Goal: Information Seeking & Learning: Learn about a topic

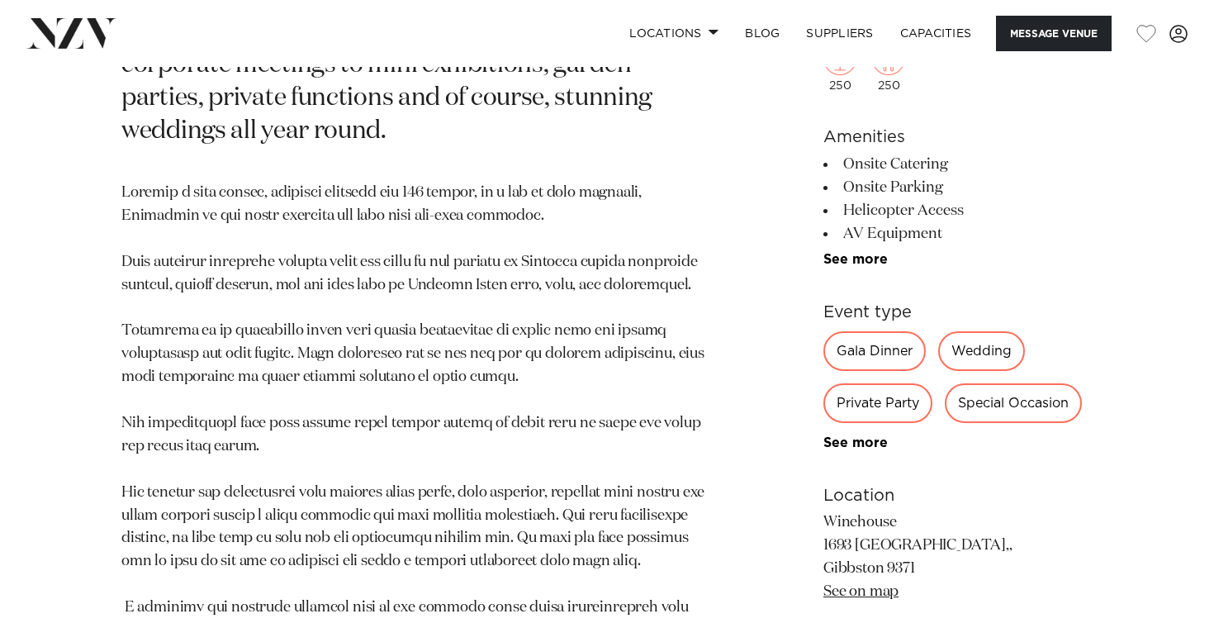
scroll to position [951, 0]
click at [866, 330] on div "Gala Dinner" at bounding box center [875, 350] width 102 height 40
click at [863, 330] on div "Gala Dinner" at bounding box center [875, 350] width 102 height 40
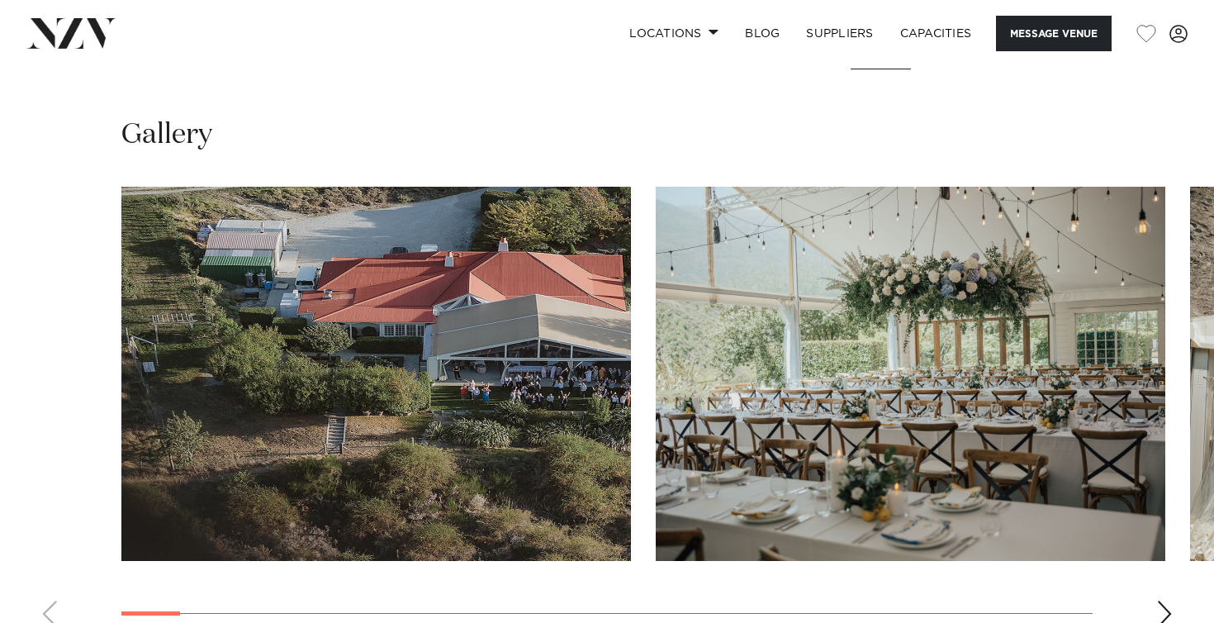
scroll to position [1681, 0]
click at [1166, 601] on div "Next slide" at bounding box center [1165, 614] width 17 height 26
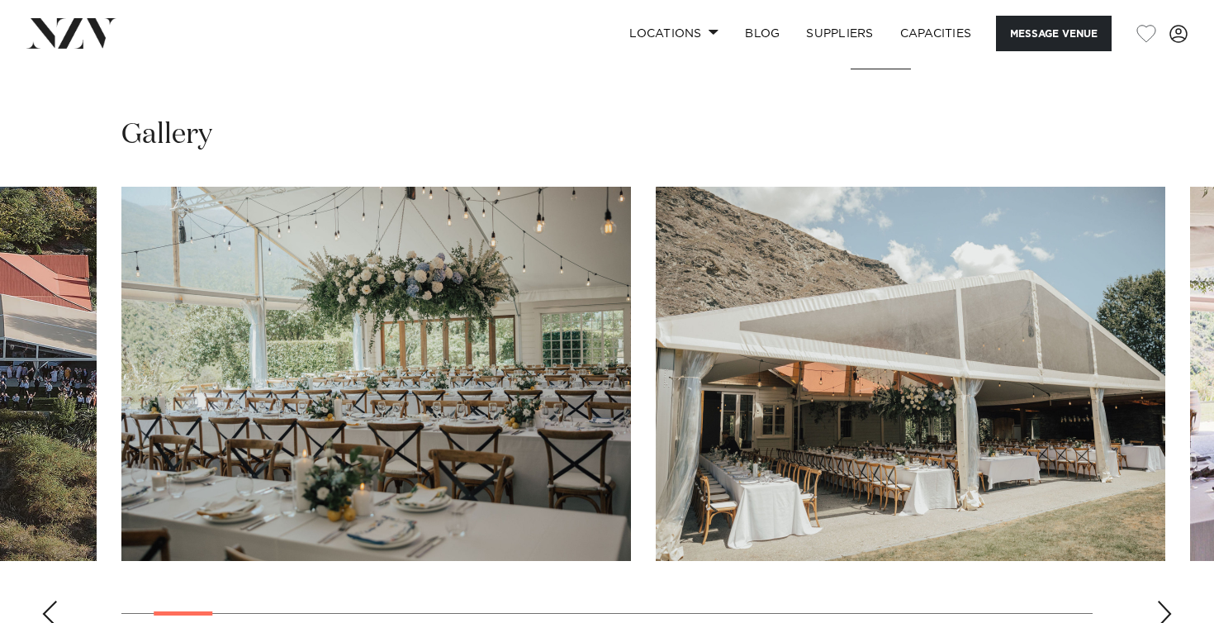
click at [1166, 601] on div "Next slide" at bounding box center [1165, 614] width 17 height 26
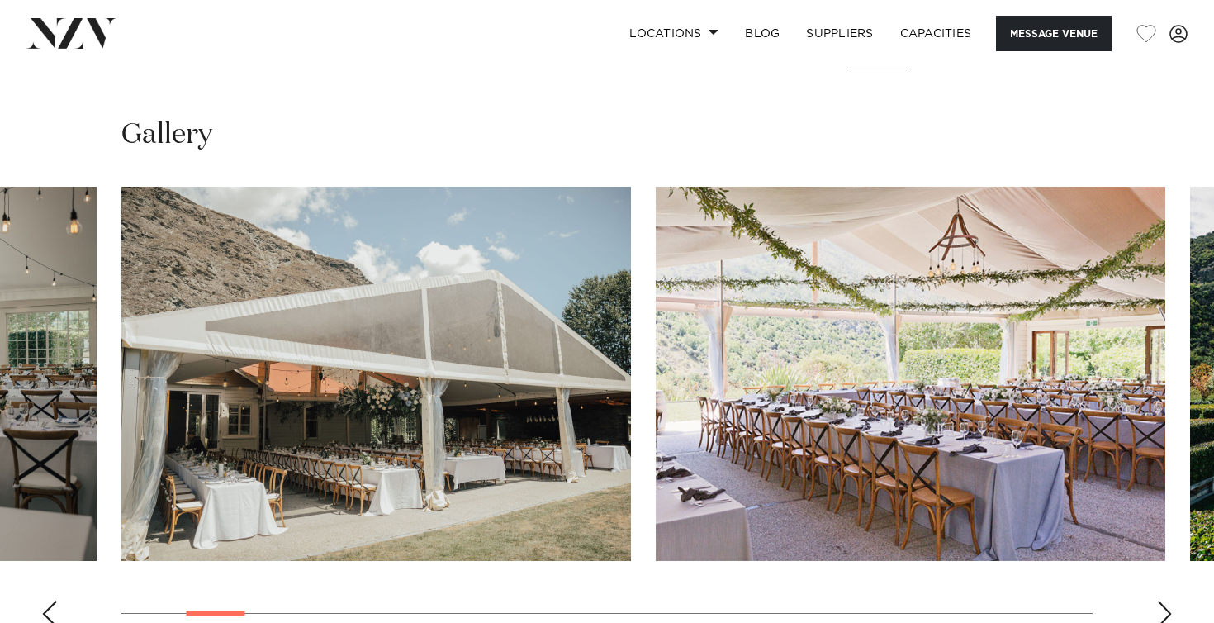
click at [1166, 601] on div "Next slide" at bounding box center [1165, 614] width 17 height 26
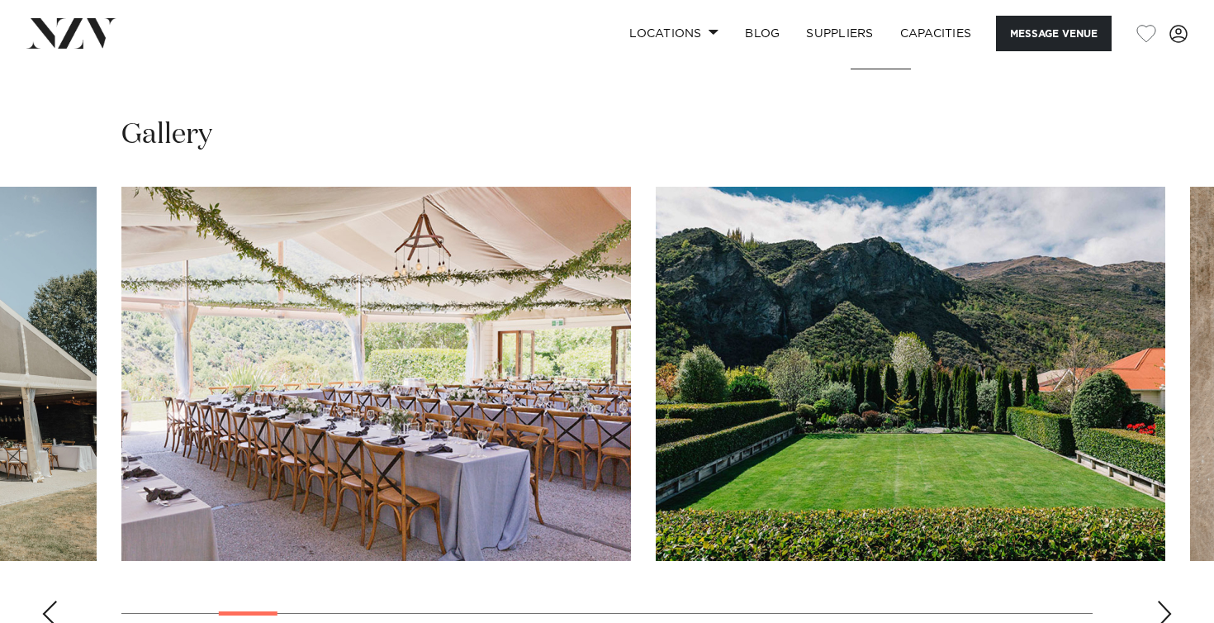
click at [1166, 601] on div "Next slide" at bounding box center [1165, 614] width 17 height 26
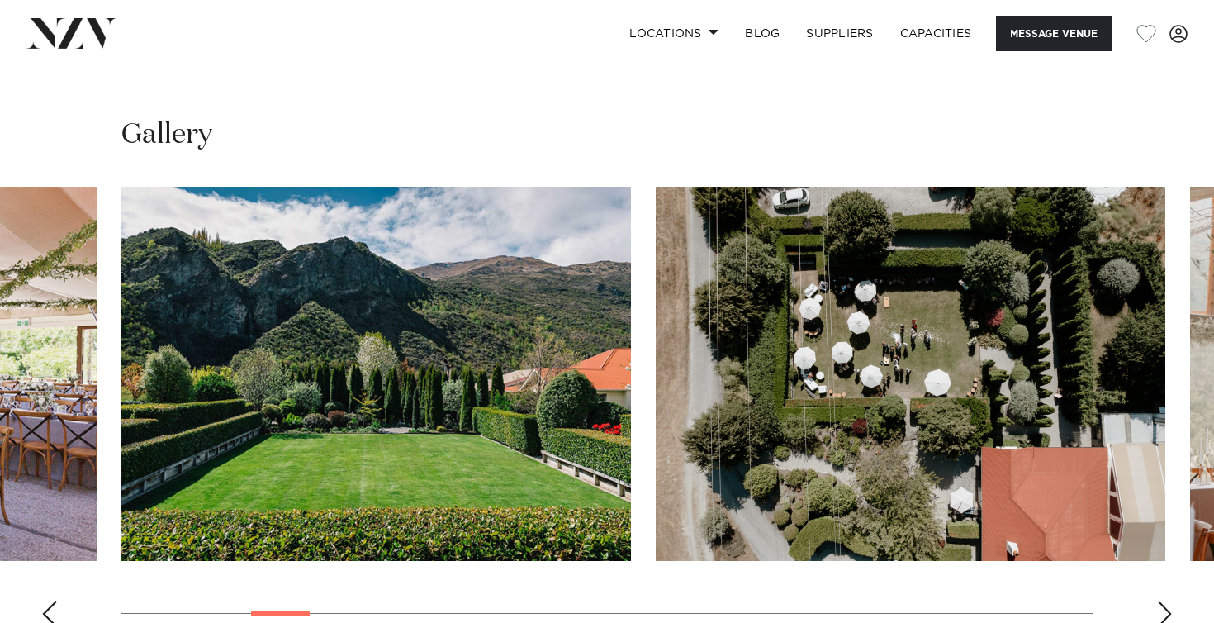
click at [1166, 601] on div "Next slide" at bounding box center [1165, 614] width 17 height 26
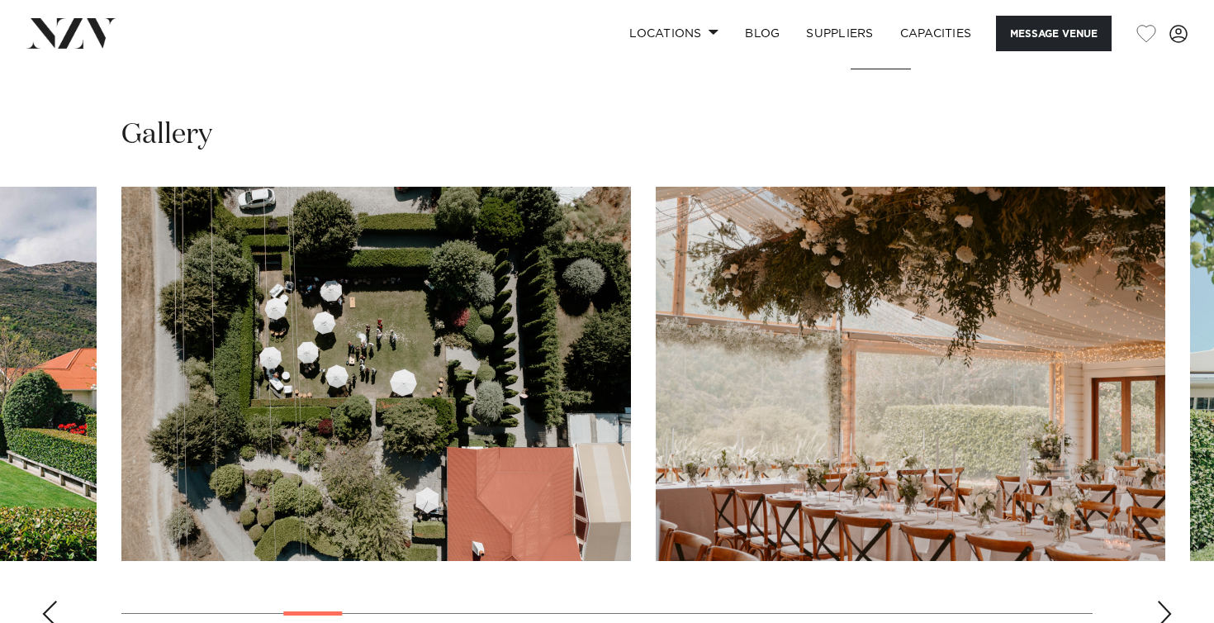
click at [1166, 601] on div "Next slide" at bounding box center [1165, 614] width 17 height 26
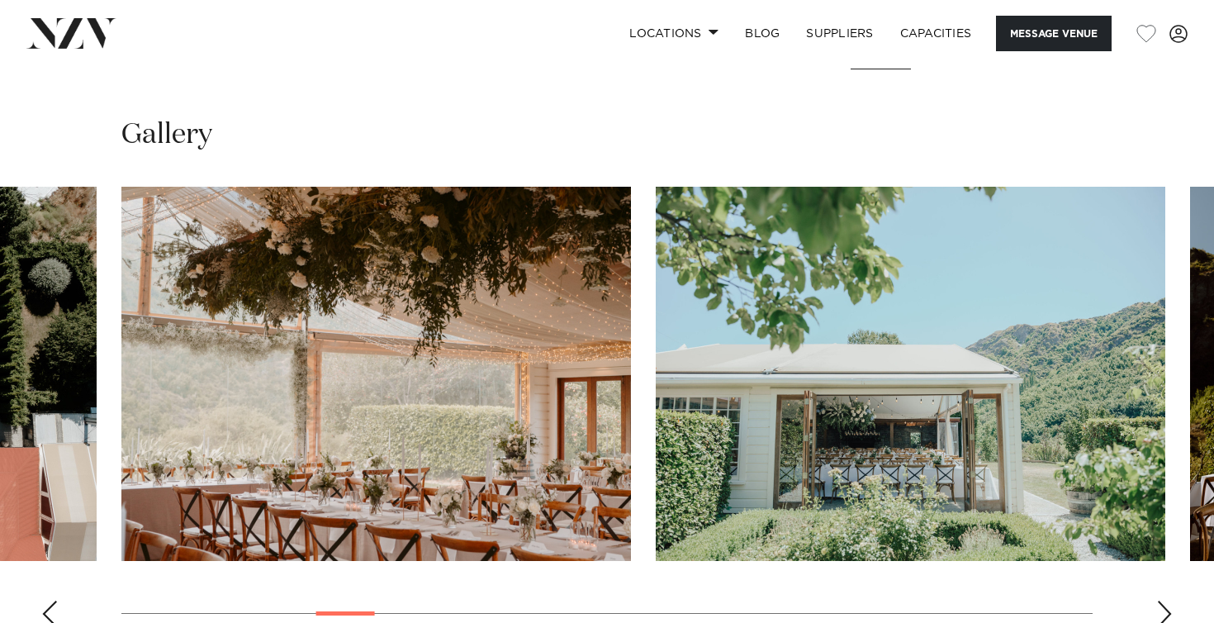
click at [1166, 601] on div "Next slide" at bounding box center [1165, 614] width 17 height 26
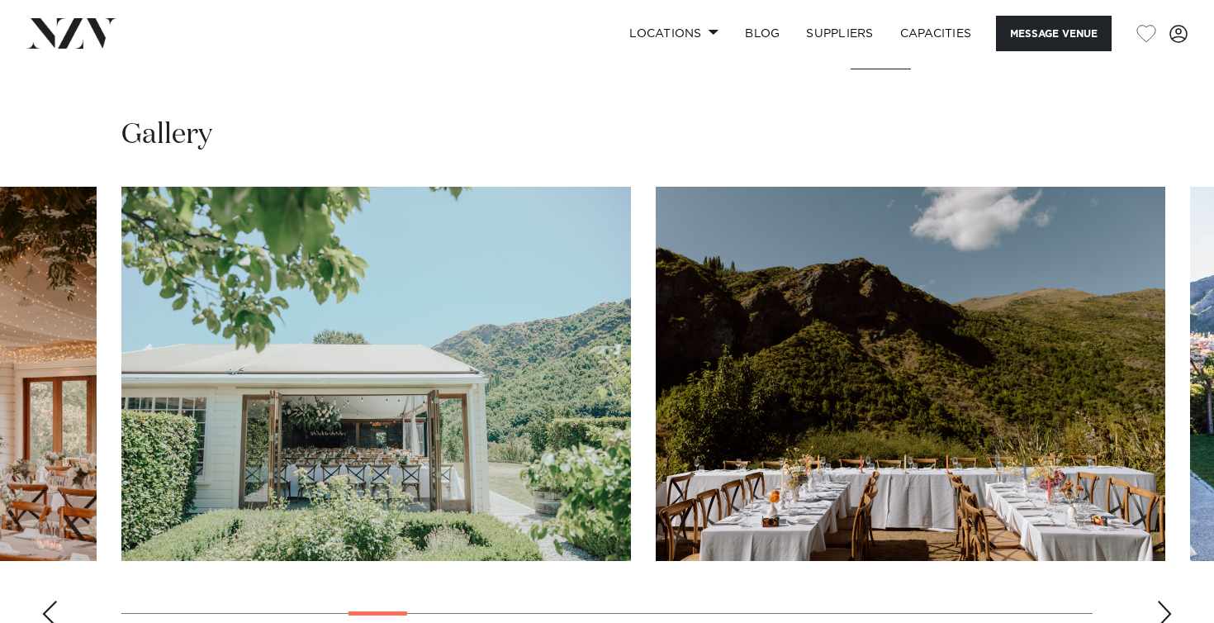
click at [1167, 601] on div "Next slide" at bounding box center [1165, 614] width 17 height 26
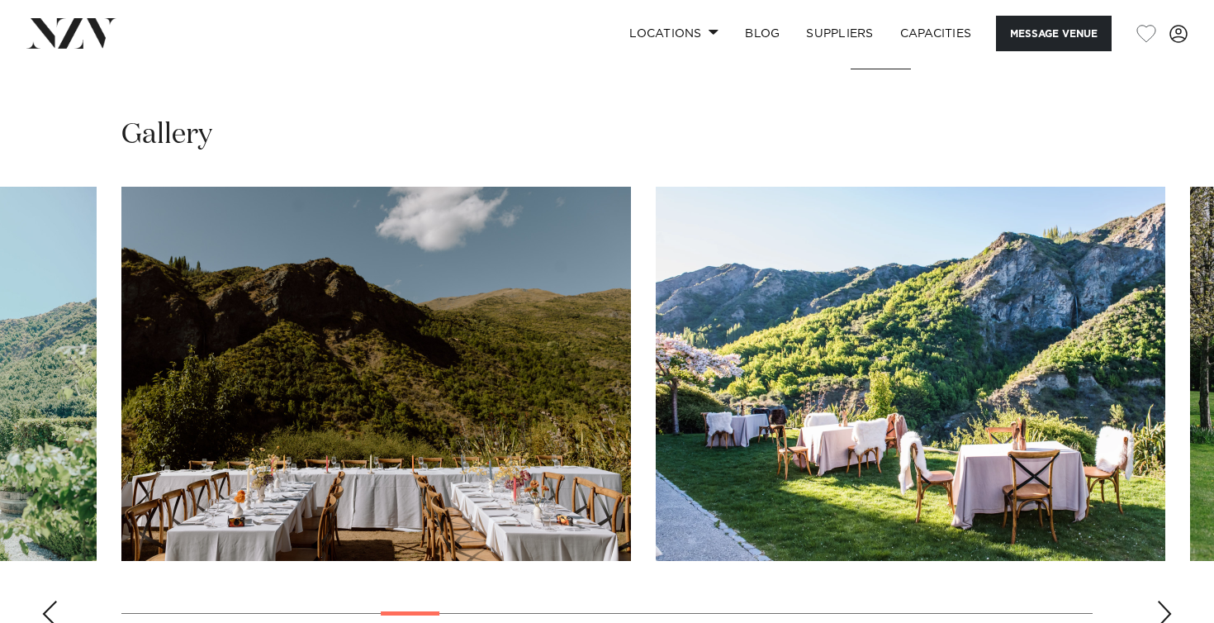
click at [1167, 601] on div "Next slide" at bounding box center [1165, 614] width 17 height 26
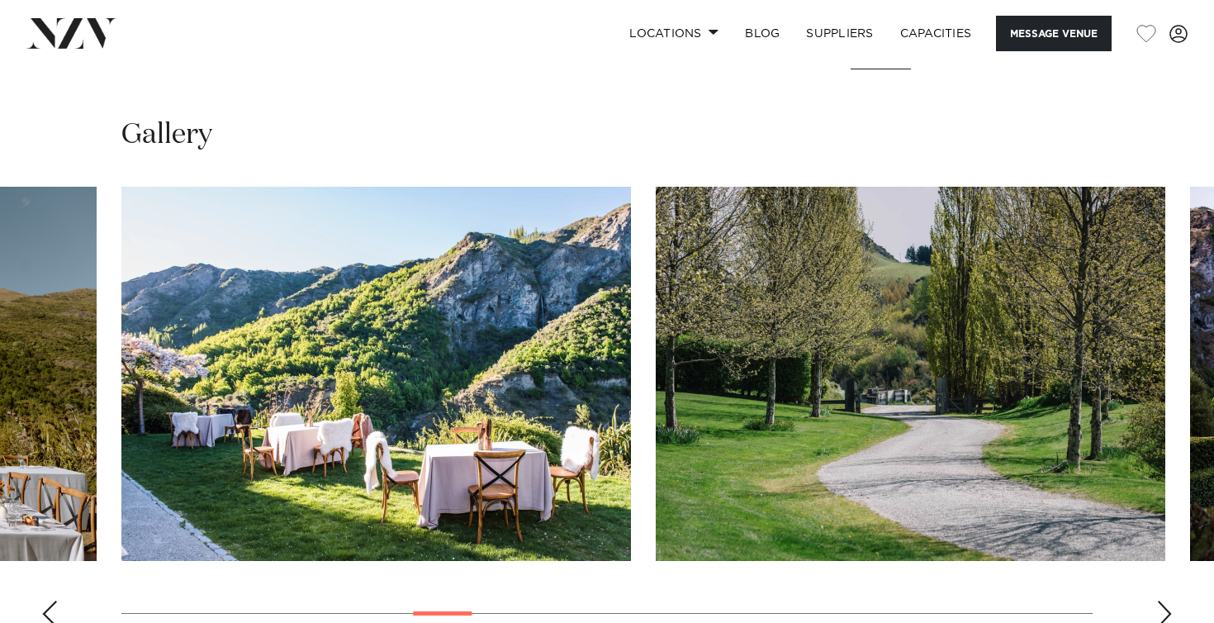
click at [1167, 601] on div "Next slide" at bounding box center [1165, 614] width 17 height 26
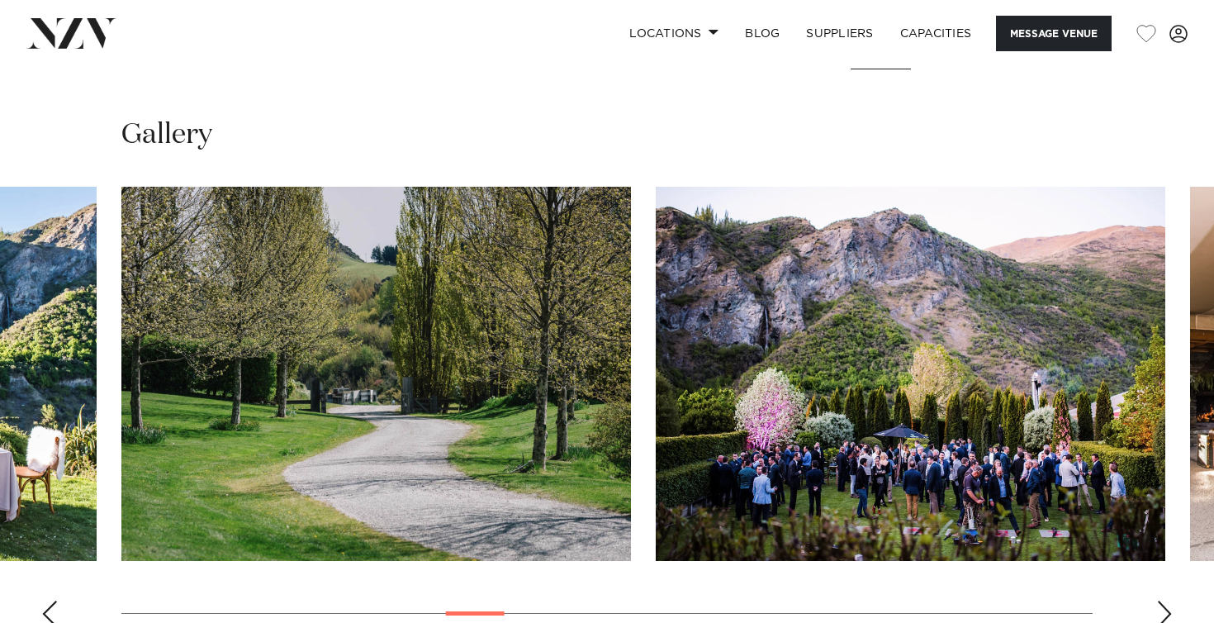
click at [1167, 601] on div "Next slide" at bounding box center [1165, 614] width 17 height 26
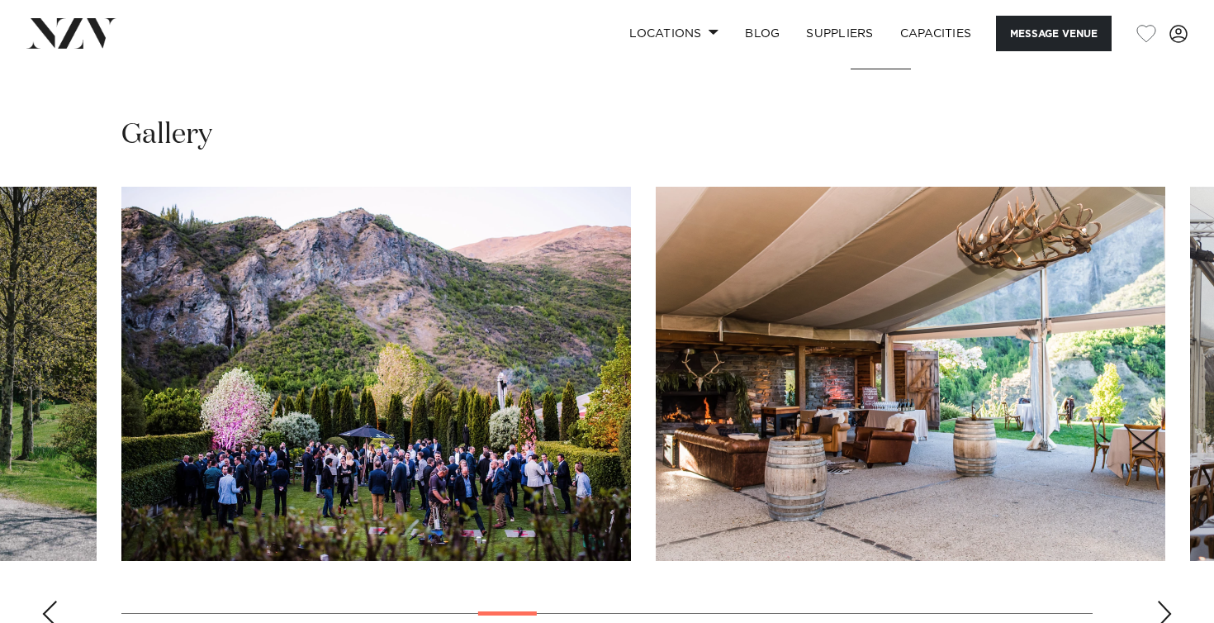
click at [1167, 601] on div "Next slide" at bounding box center [1165, 614] width 17 height 26
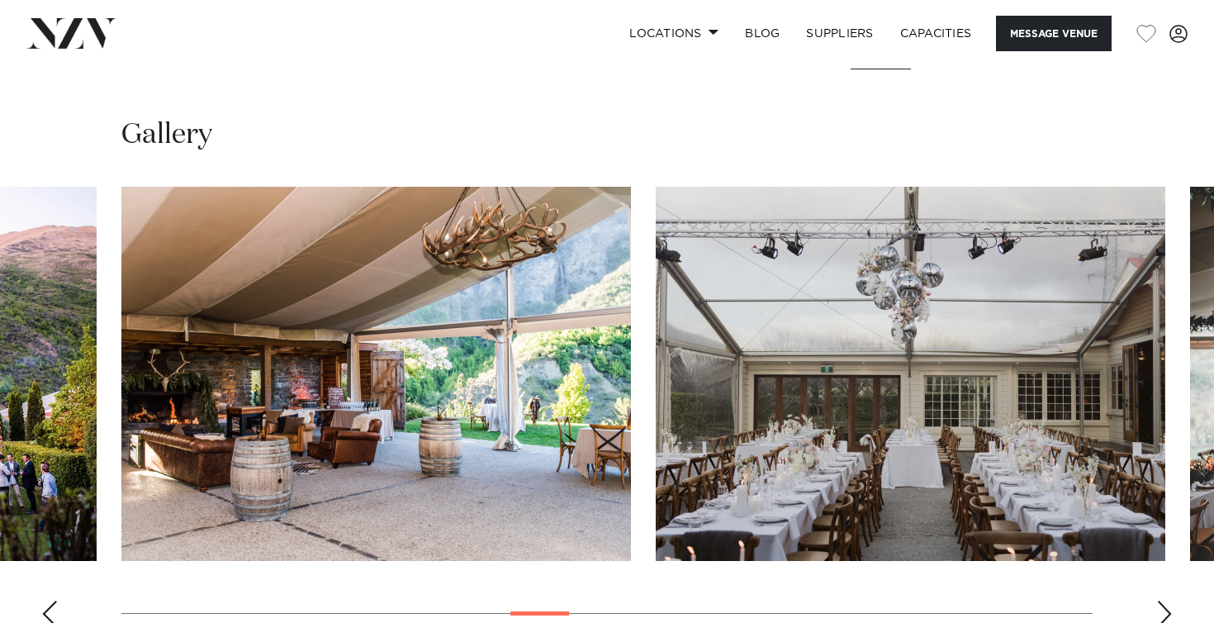
click at [1167, 601] on div "Next slide" at bounding box center [1165, 614] width 17 height 26
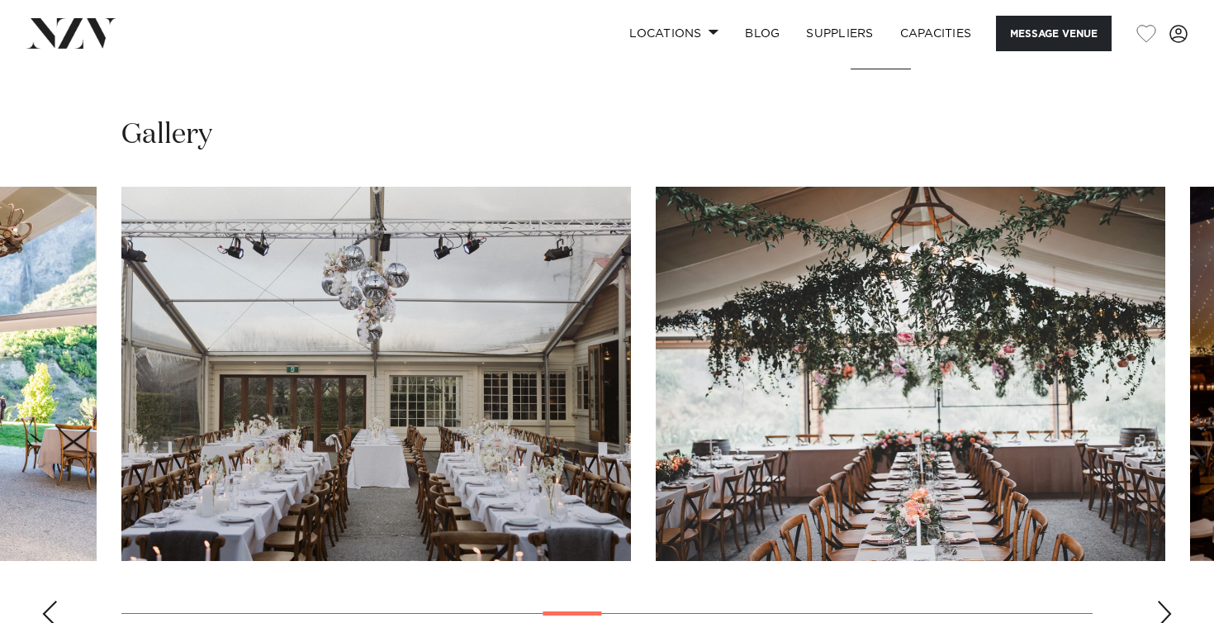
click at [1167, 601] on div "Next slide" at bounding box center [1165, 614] width 17 height 26
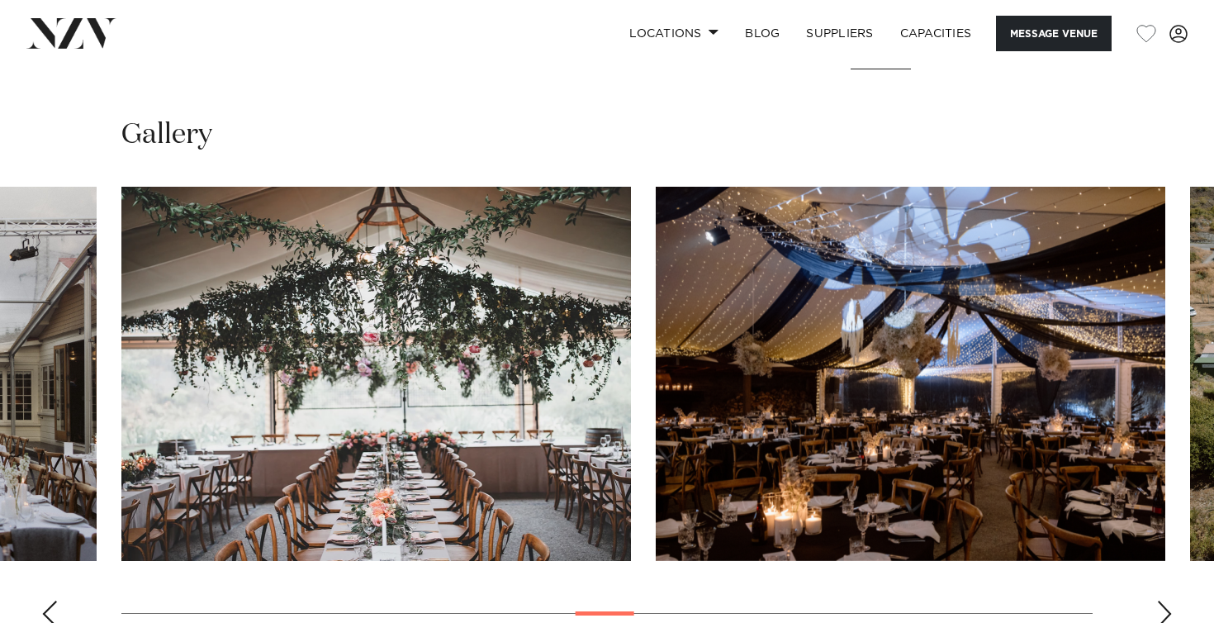
click at [1167, 601] on div "Next slide" at bounding box center [1165, 614] width 17 height 26
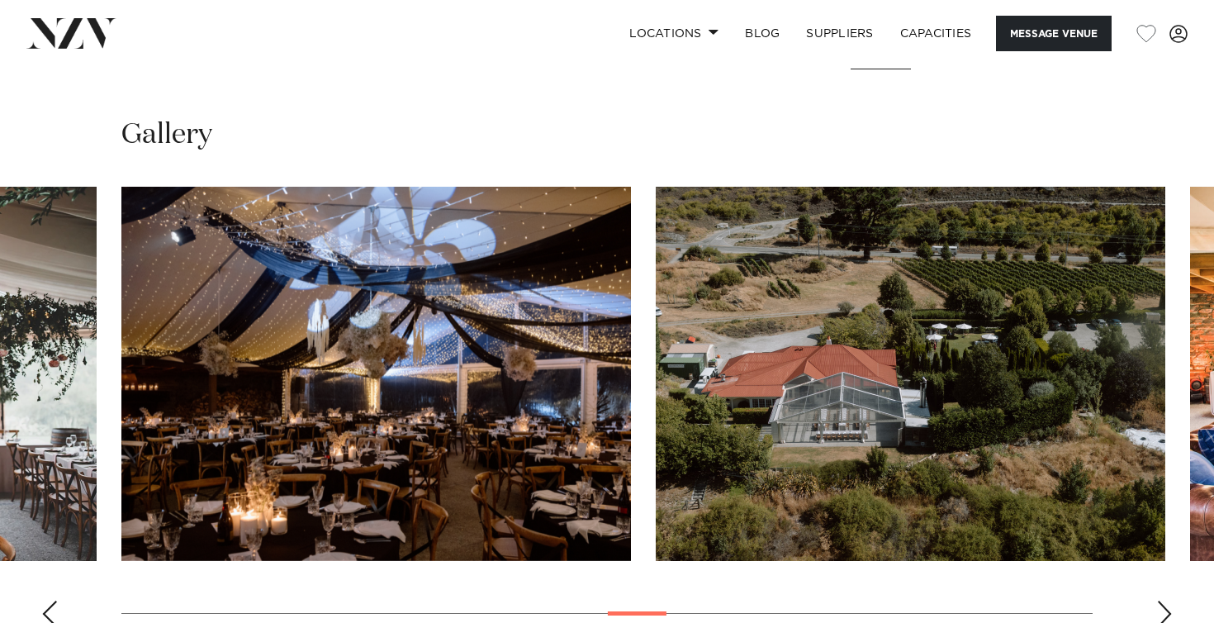
click at [1167, 601] on div "Next slide" at bounding box center [1165, 614] width 17 height 26
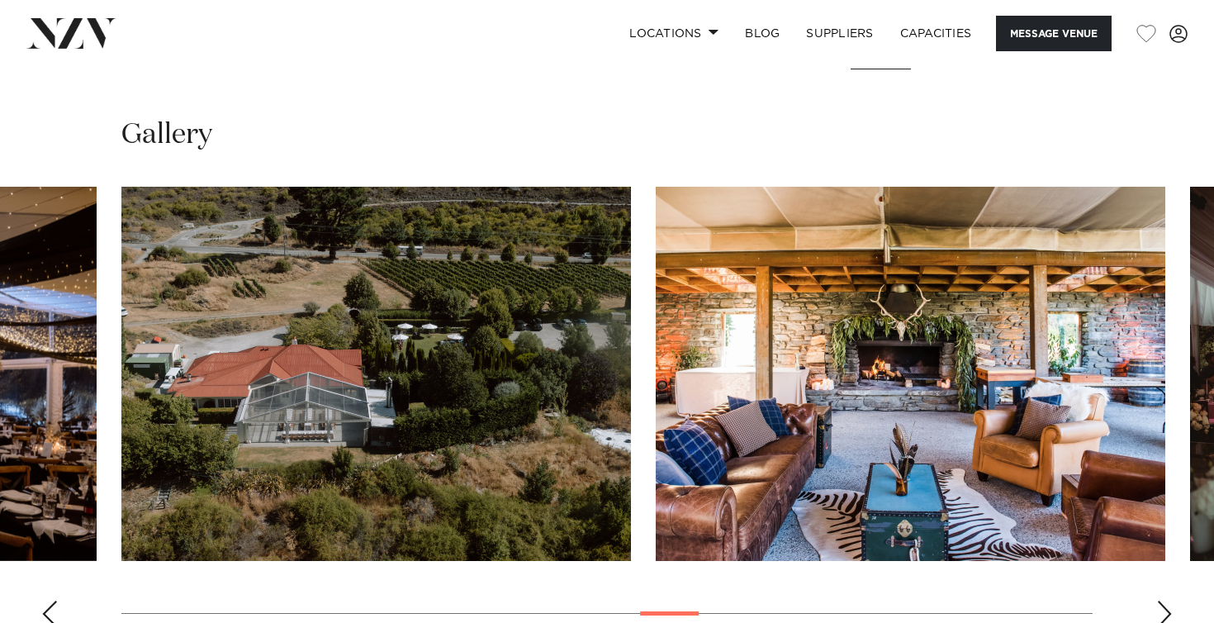
click at [1167, 601] on div "Next slide" at bounding box center [1165, 614] width 17 height 26
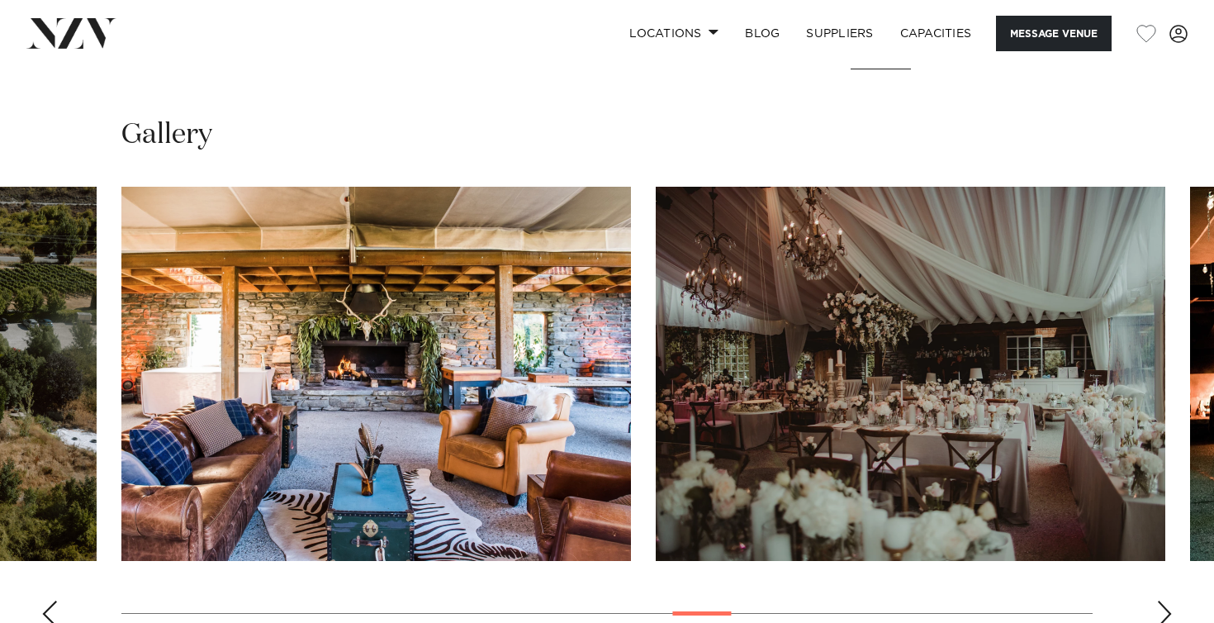
click at [1167, 601] on div "Next slide" at bounding box center [1165, 614] width 17 height 26
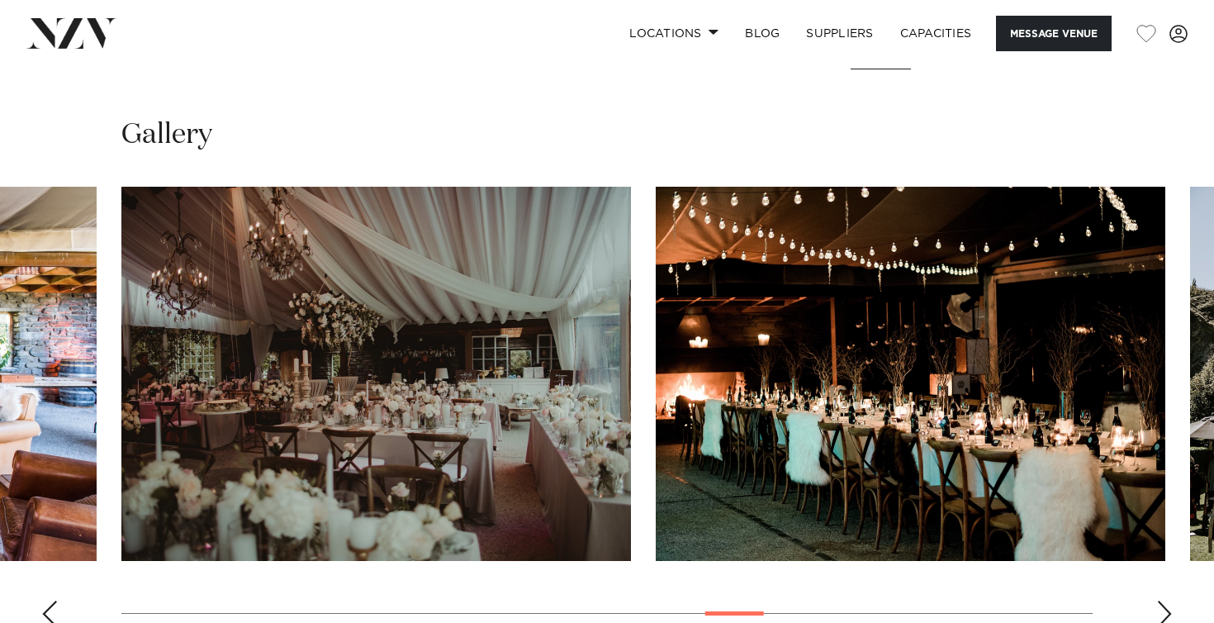
click at [1167, 601] on div "Next slide" at bounding box center [1165, 614] width 17 height 26
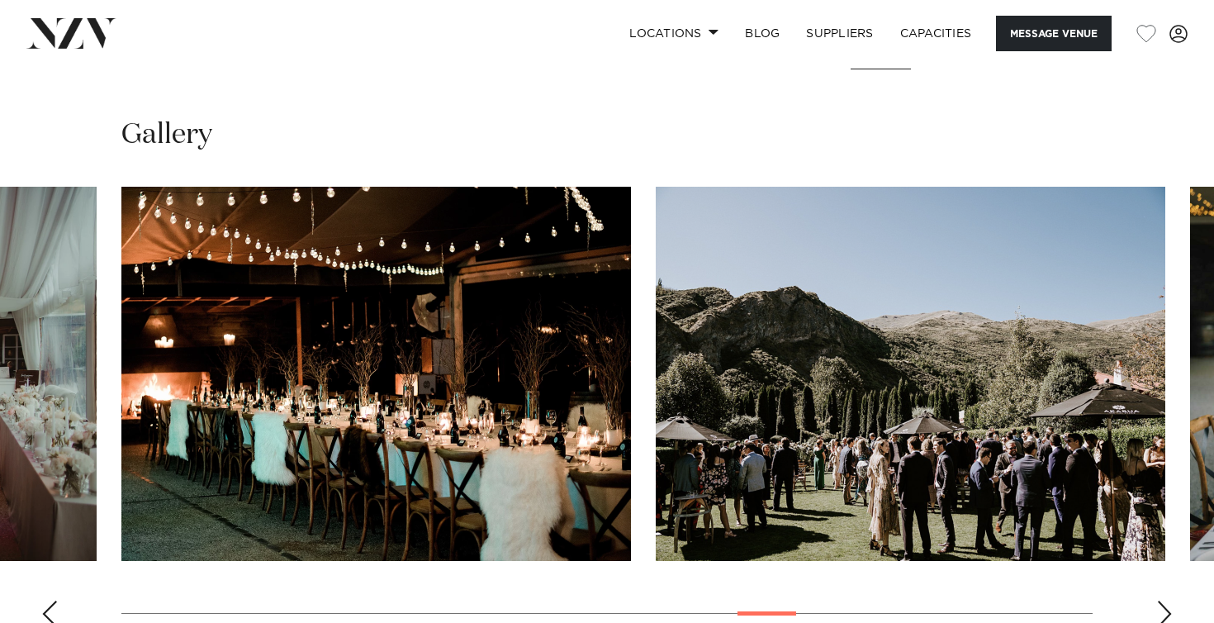
click at [1167, 601] on div "Next slide" at bounding box center [1165, 614] width 17 height 26
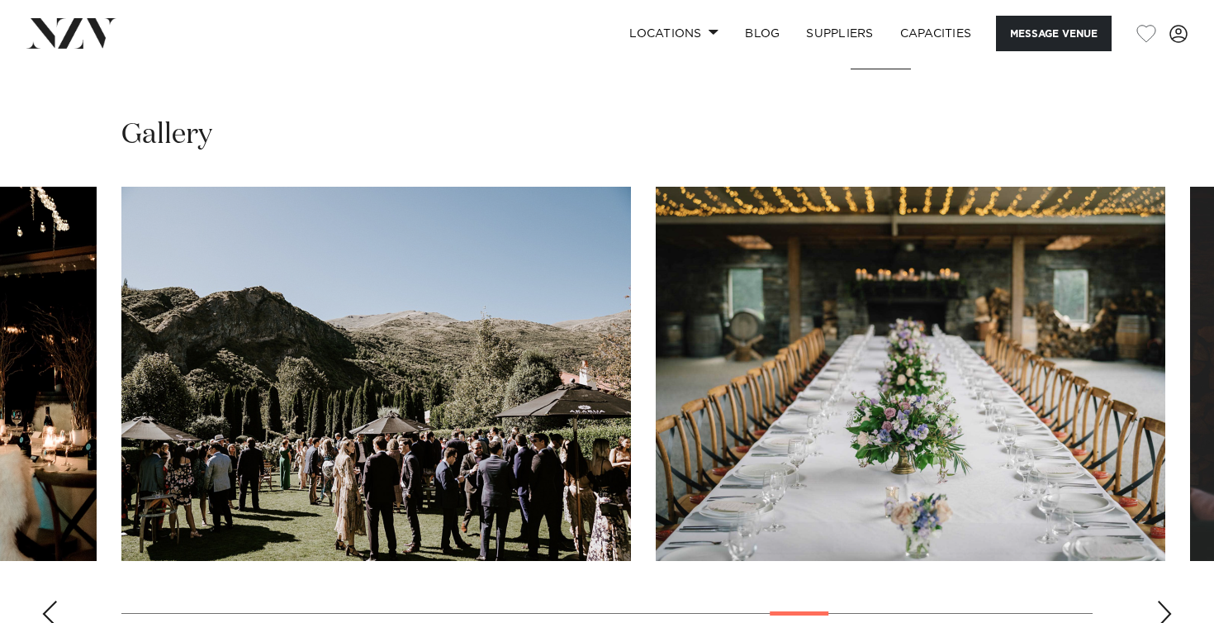
click at [1167, 601] on div "Next slide" at bounding box center [1165, 614] width 17 height 26
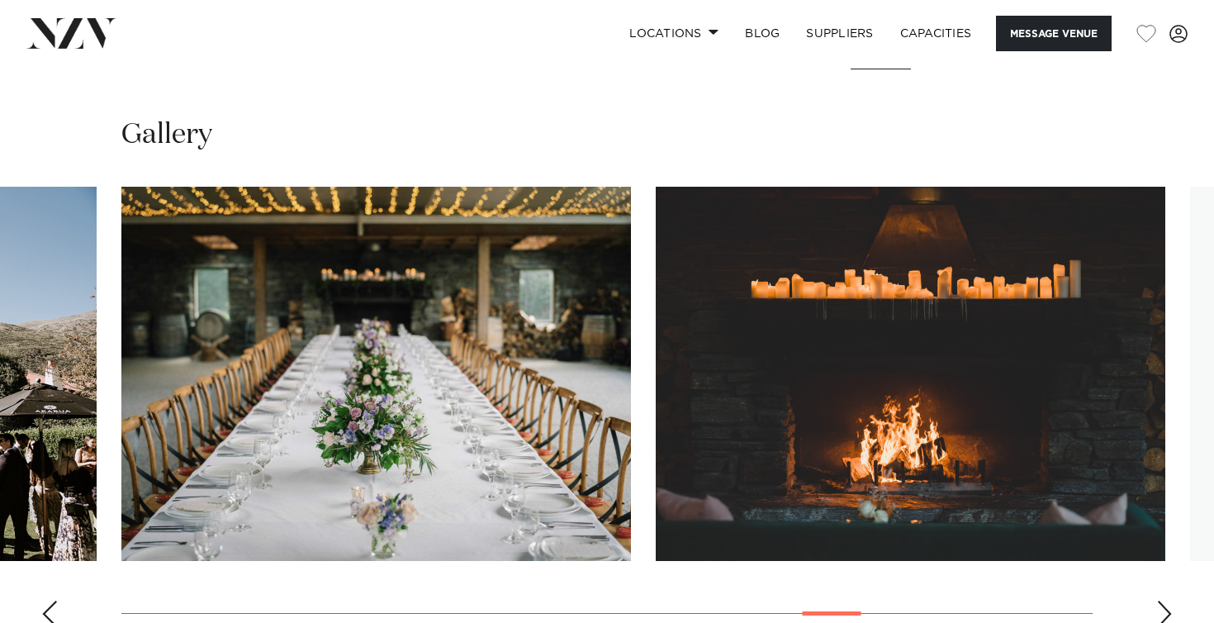
click at [1167, 601] on div "Next slide" at bounding box center [1165, 614] width 17 height 26
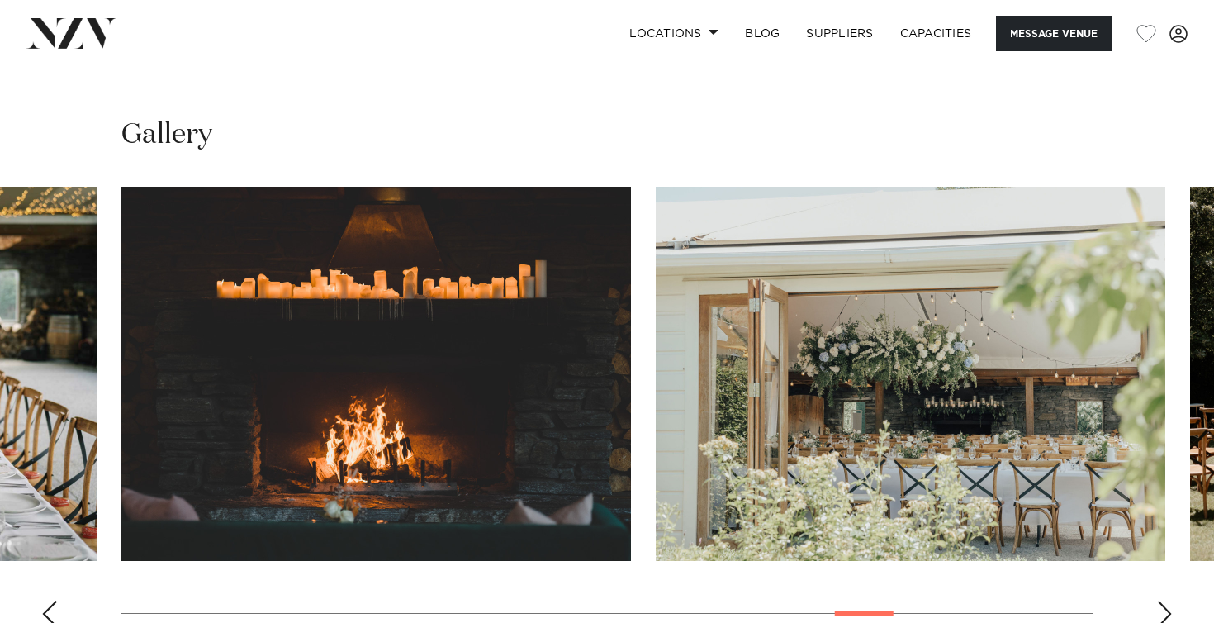
click at [1167, 601] on div "Next slide" at bounding box center [1165, 614] width 17 height 26
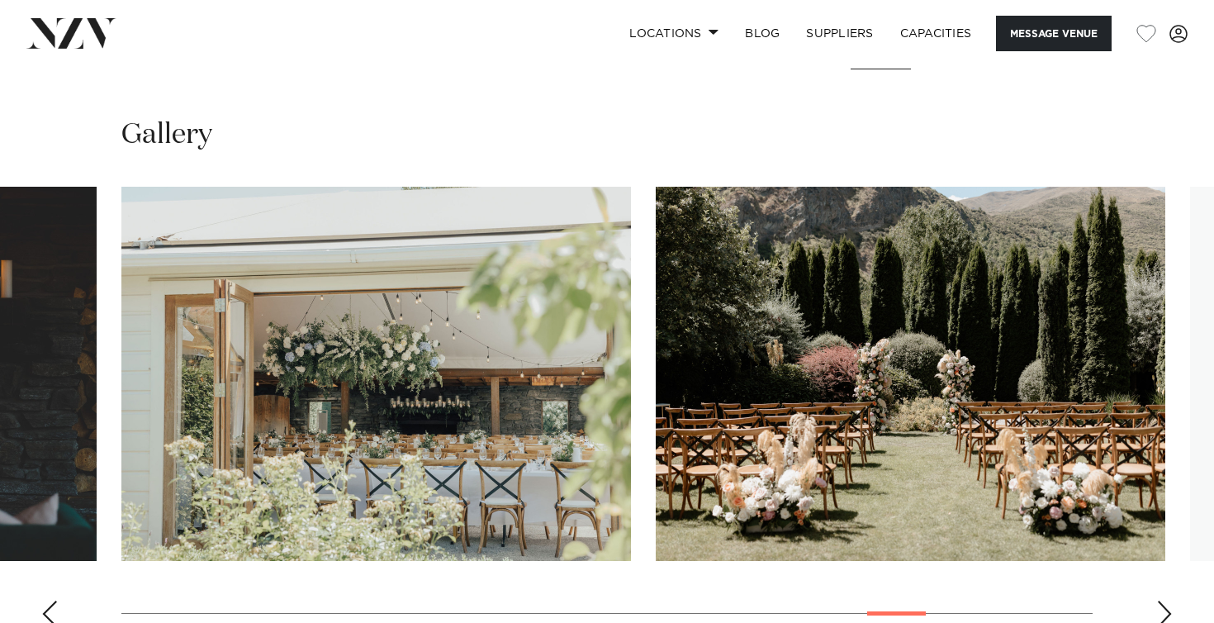
click at [1167, 601] on div "Next slide" at bounding box center [1165, 614] width 17 height 26
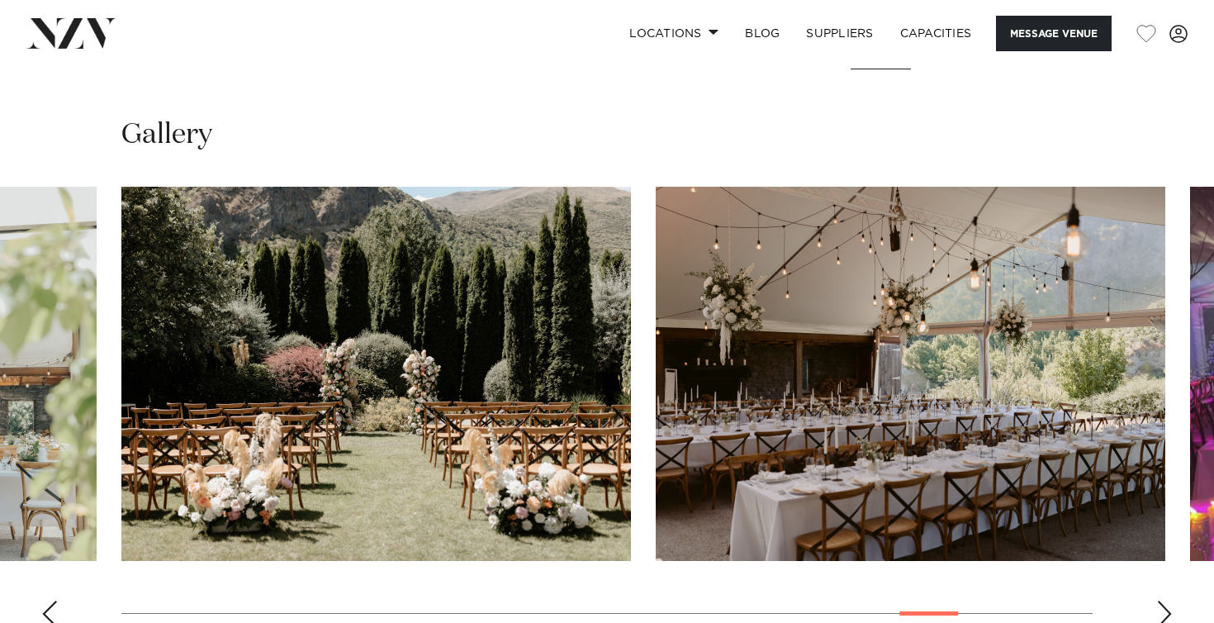
click at [1167, 601] on div "Next slide" at bounding box center [1165, 614] width 17 height 26
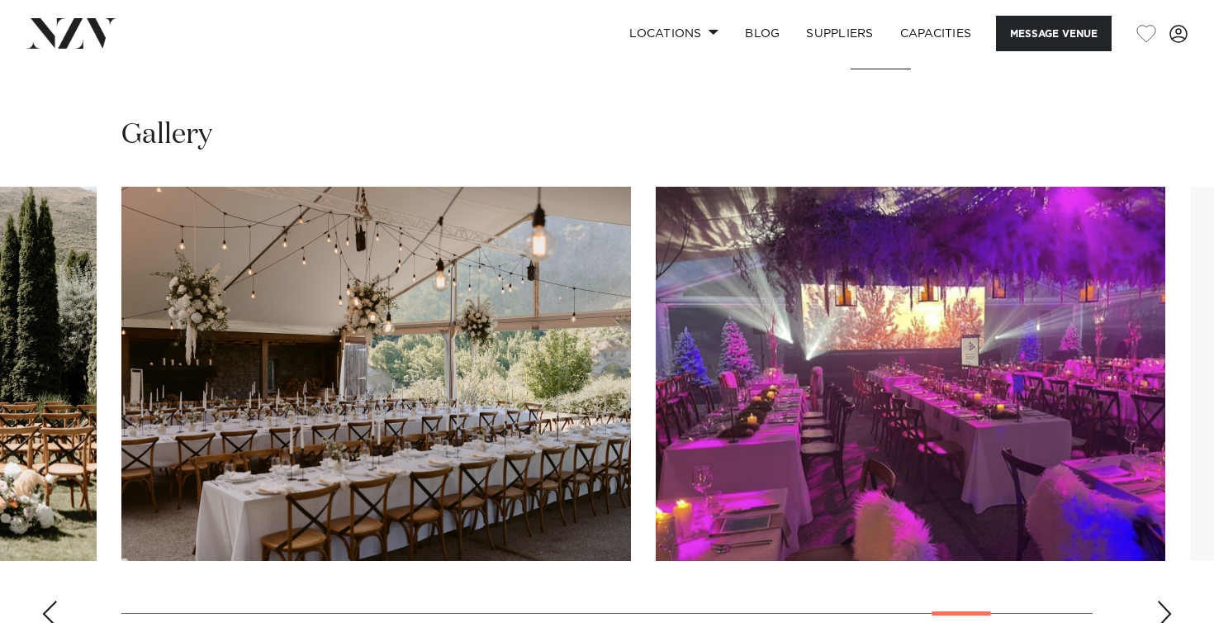
click at [1167, 601] on div "Next slide" at bounding box center [1165, 614] width 17 height 26
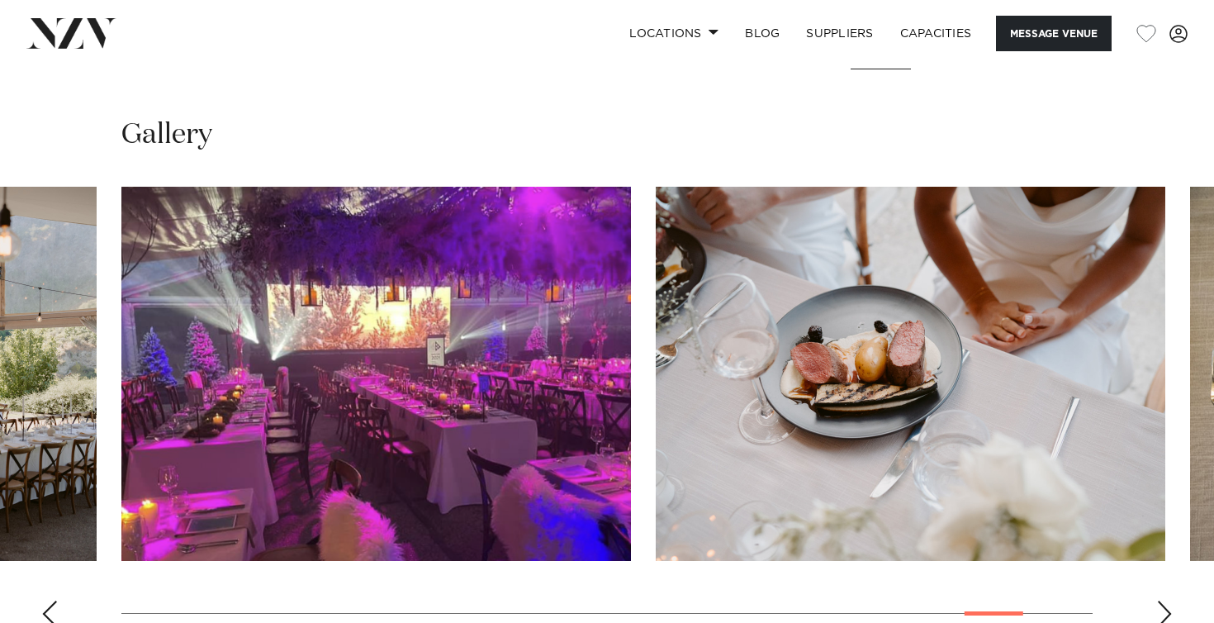
click at [1166, 601] on div "Next slide" at bounding box center [1165, 614] width 17 height 26
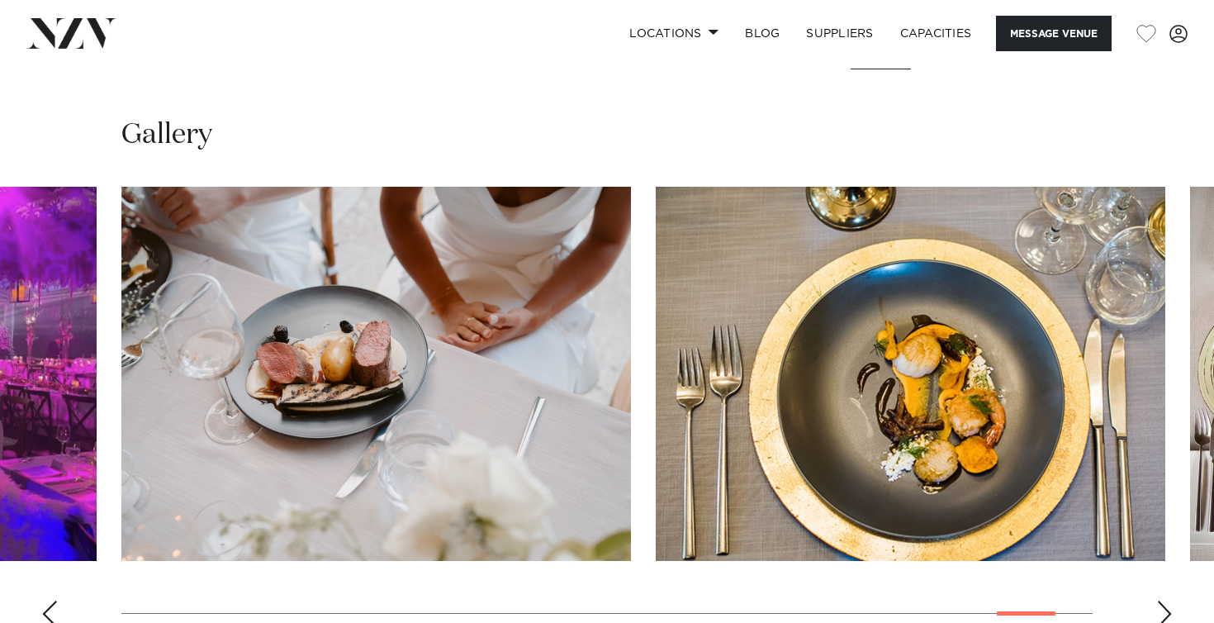
click at [1164, 601] on div "Next slide" at bounding box center [1165, 614] width 17 height 26
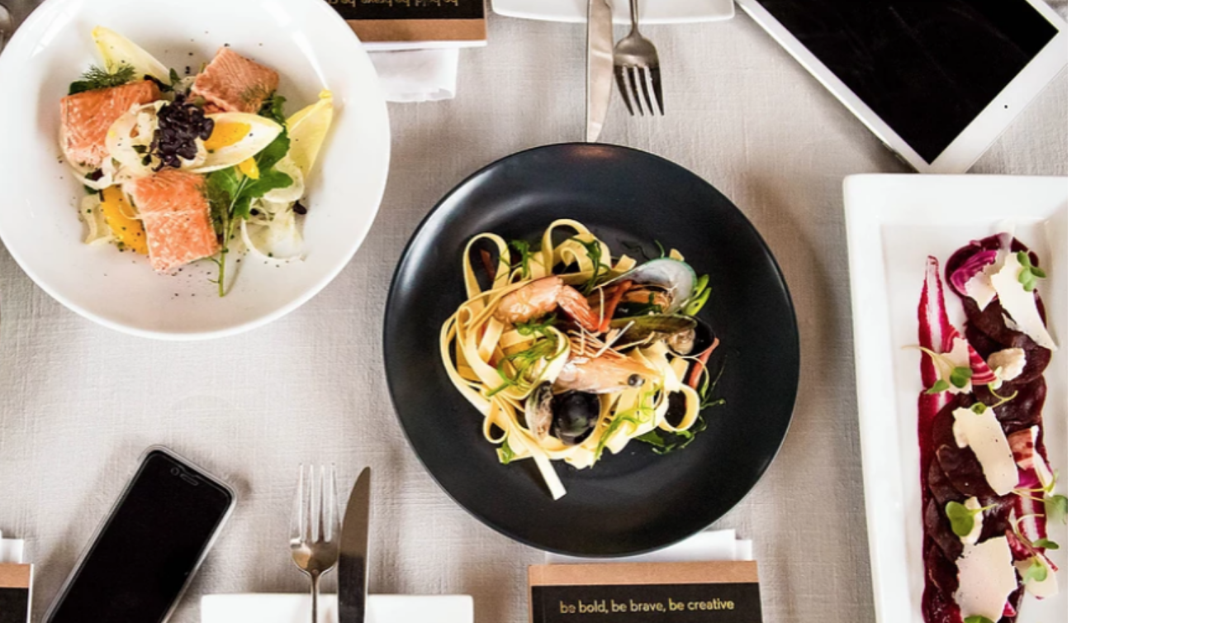
scroll to position [1685, 0]
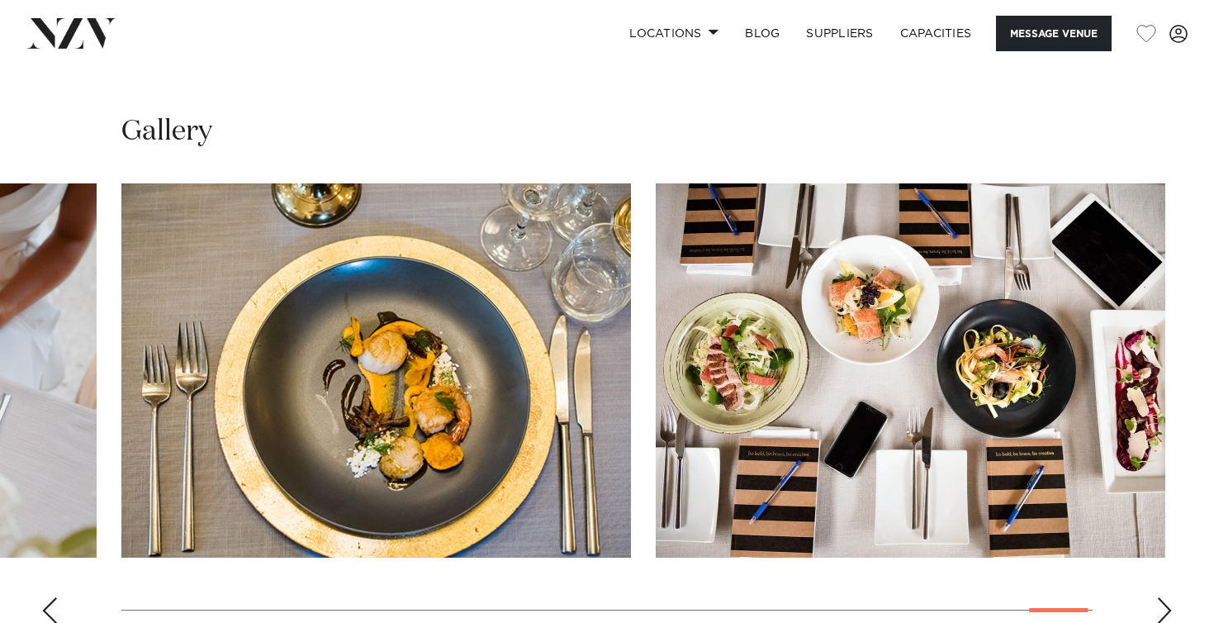
click at [1166, 597] on div "Next slide" at bounding box center [1165, 610] width 17 height 26
